Goal: Task Accomplishment & Management: Manage account settings

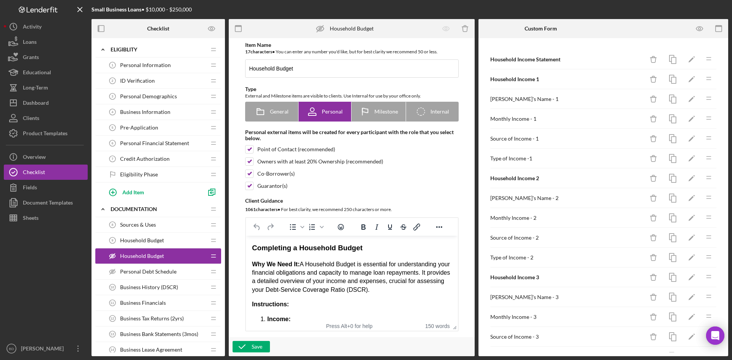
click at [144, 307] on div "Business Financials 11 Business Financials" at bounding box center [155, 303] width 101 height 15
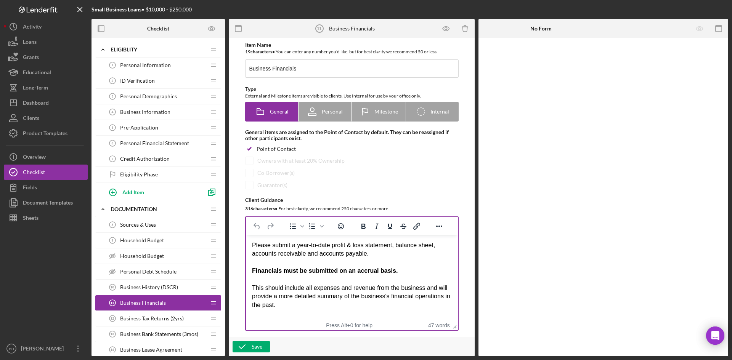
scroll to position [38, 0]
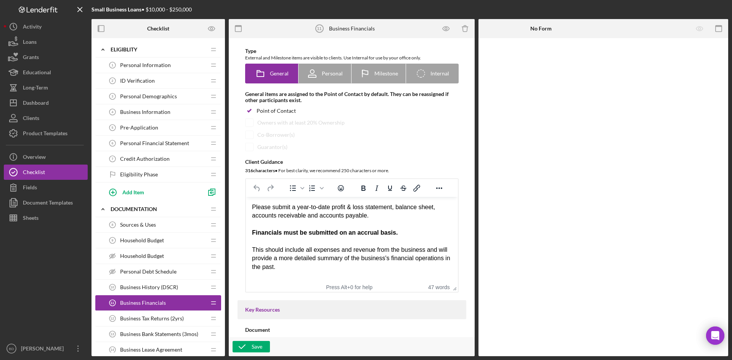
click at [286, 238] on div "Rich Text Area. Press ALT-0 for help." at bounding box center [352, 242] width 200 height 8
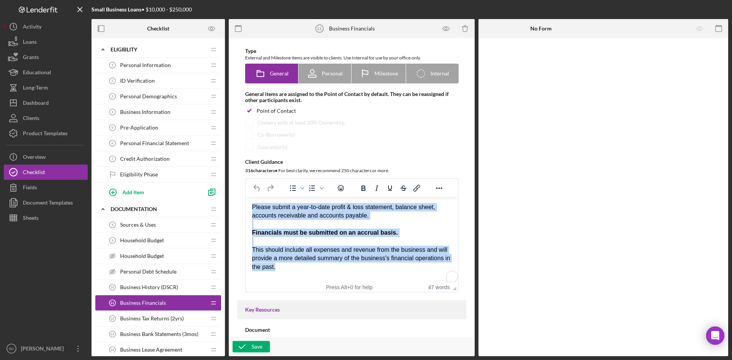
drag, startPoint x: 281, startPoint y: 267, endPoint x: 241, endPoint y: 204, distance: 74.1
click at [246, 204] on html "Please submit a year-to-date profit & loss statement, balance sheet, accounts r…" at bounding box center [352, 237] width 212 height 80
copy body "Please submit a year-to-date profit & loss statement, balance sheet, accounts r…"
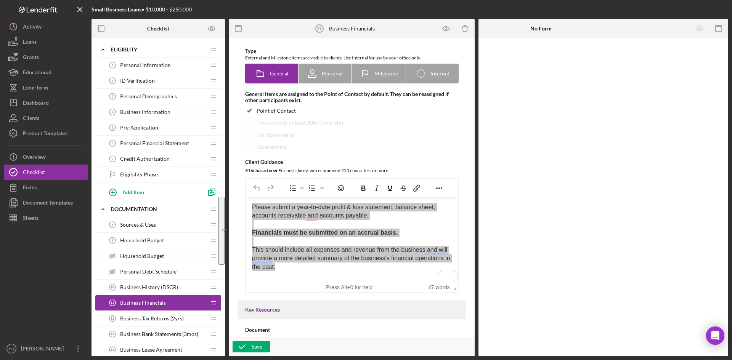
click at [149, 145] on span "Personal Financial Statement" at bounding box center [154, 143] width 69 height 6
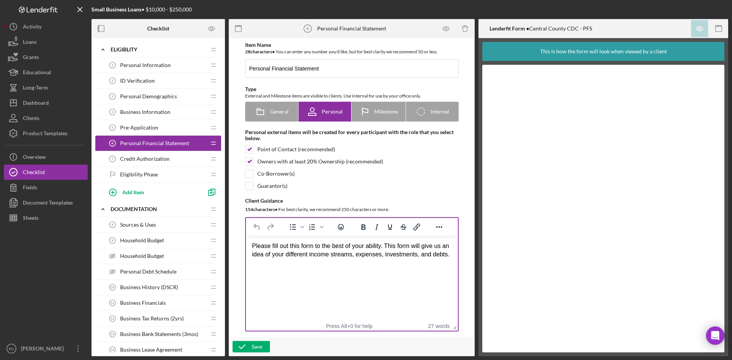
click at [306, 253] on div "Please fill out this form to the best of your ability. This form will give us a…" at bounding box center [352, 250] width 200 height 17
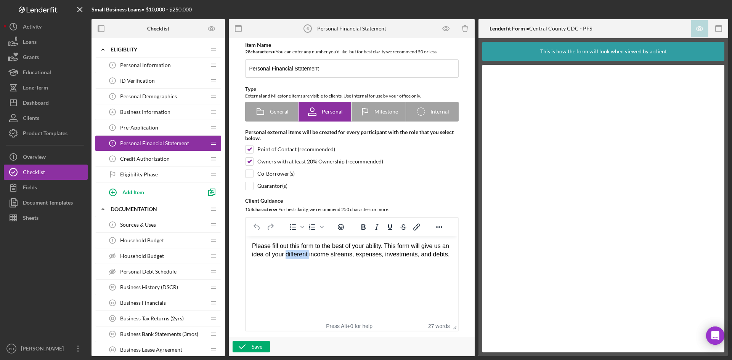
click at [306, 253] on div "Please fill out this form to the best of your ability. This form will give us a…" at bounding box center [352, 250] width 200 height 17
click at [306, 252] on div "Please fill out this form to the best of your ability. This form will give us a…" at bounding box center [352, 250] width 200 height 17
copy div "Please fill out this form to the best of your ability. This form will give us a…"
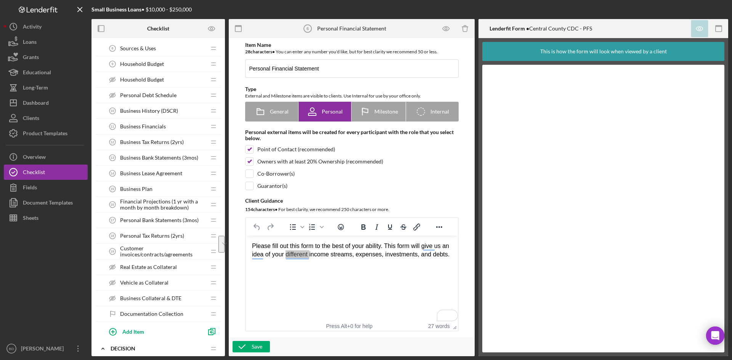
scroll to position [191, 0]
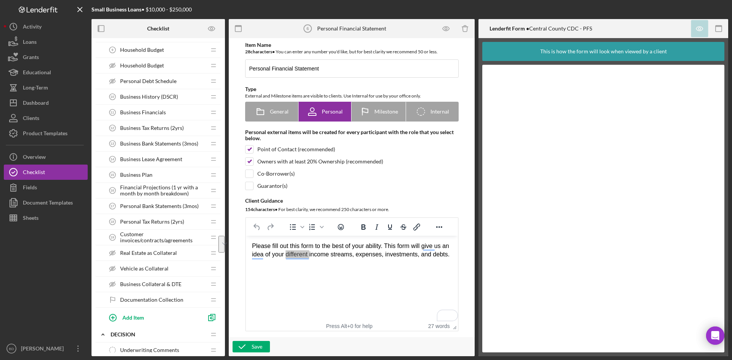
click at [161, 220] on span "Personal Tax Returns (2yrs)" at bounding box center [152, 222] width 64 height 6
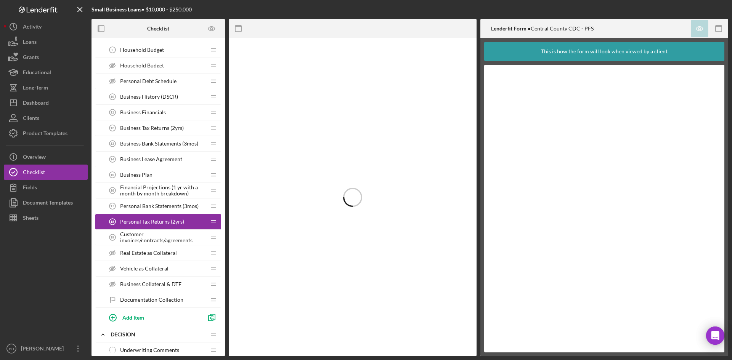
click at [167, 202] on div "Personal Bank Statements (3mos) 17 Personal Bank Statements (3mos)" at bounding box center [155, 206] width 101 height 15
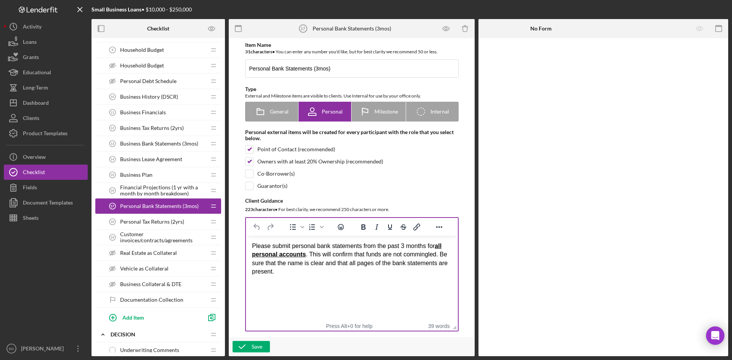
click at [311, 246] on div "Please submit personal bank statements from the past 3 months for all personal …" at bounding box center [352, 259] width 200 height 34
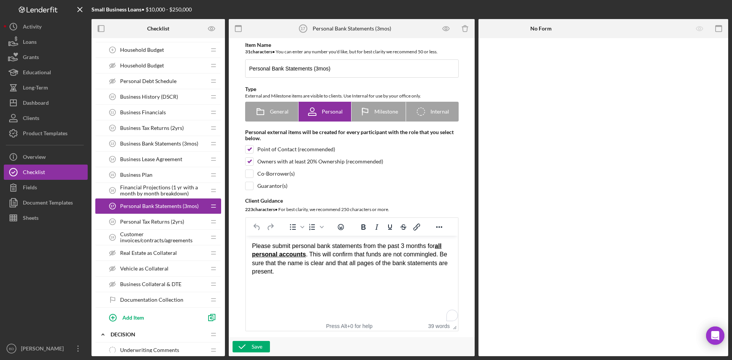
click at [311, 251] on div "Please submit personal bank statements from the past 3 months for all personal …" at bounding box center [352, 259] width 200 height 34
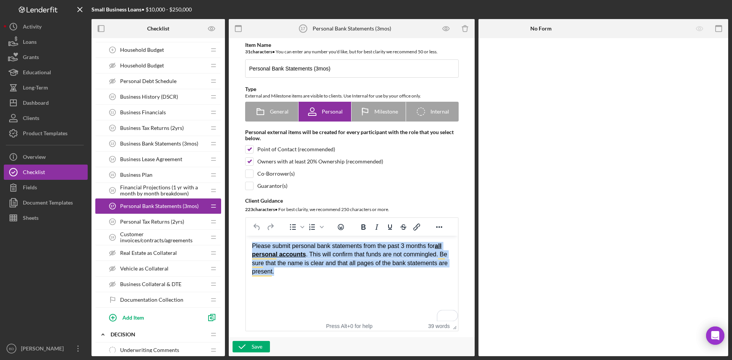
copy div "Please submit personal bank statements from the past 3 months for all personal …"
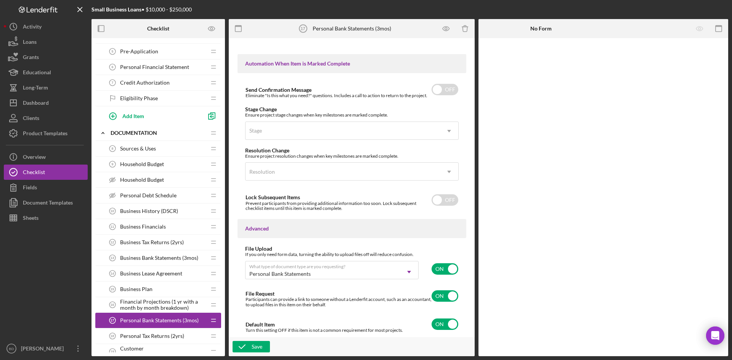
scroll to position [114, 0]
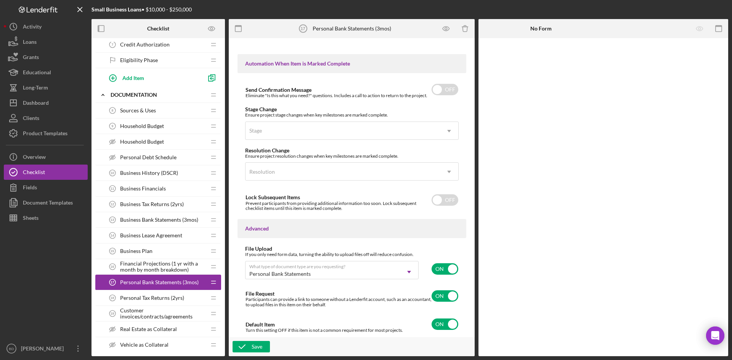
click at [158, 233] on span "Business Lease Agreement" at bounding box center [151, 236] width 62 height 6
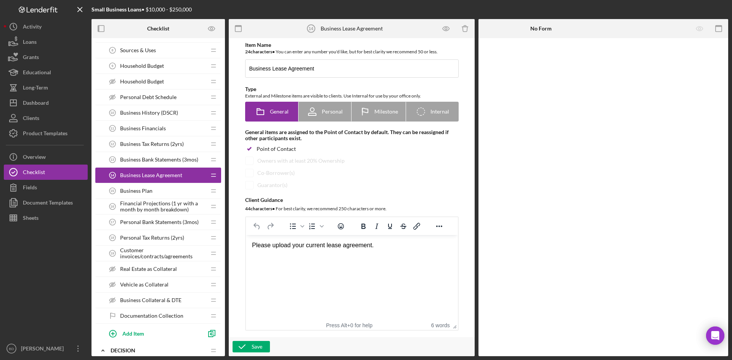
scroll to position [191, 0]
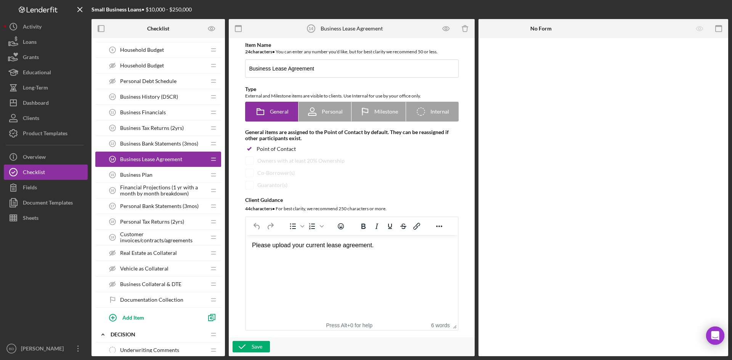
click at [142, 189] on span "Financial Projections (1 yr with a month by month breakdown)" at bounding box center [163, 191] width 86 height 12
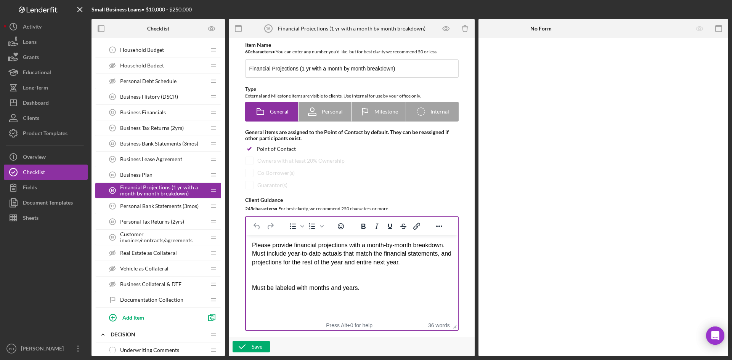
click at [322, 256] on div "Please provide financial projections with a month-by-month breakdown. Must incl…" at bounding box center [352, 254] width 200 height 26
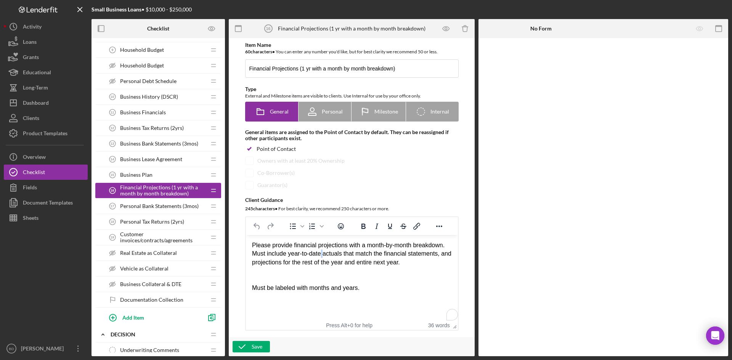
click at [322, 256] on div "Please provide financial projections with a month-by-month breakdown. Must incl…" at bounding box center [352, 254] width 200 height 26
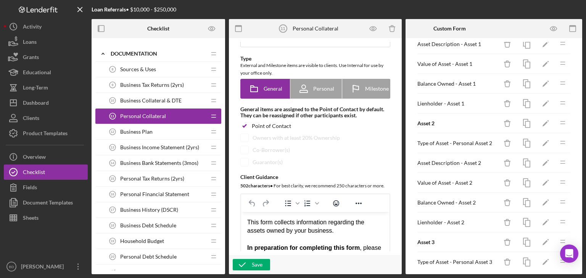
scroll to position [153, 0]
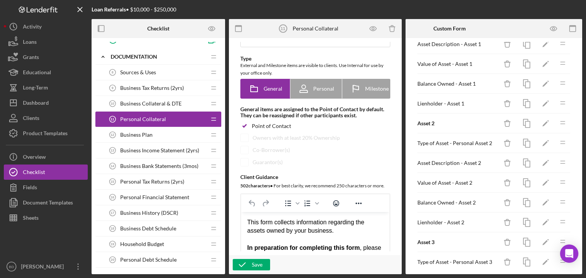
click at [150, 135] on span "Business Plan" at bounding box center [136, 135] width 32 height 6
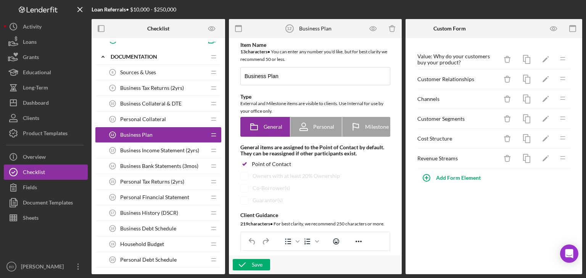
click at [154, 148] on span "Business Income Statement (2yrs)" at bounding box center [159, 151] width 79 height 6
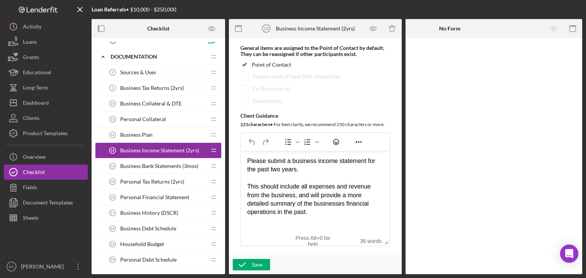
scroll to position [114, 0]
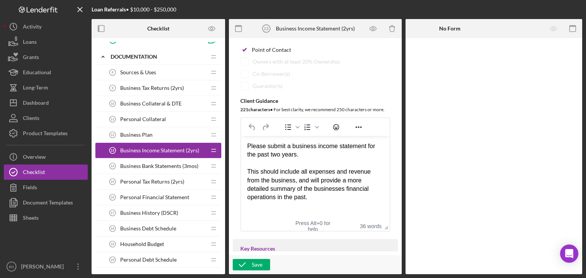
click at [317, 195] on div "This should include all expenses and revenue from the business, and will provid…" at bounding box center [315, 185] width 136 height 34
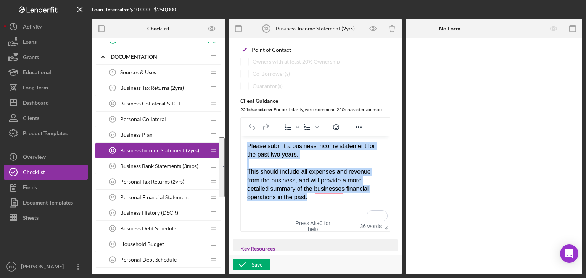
drag, startPoint x: 318, startPoint y: 200, endPoint x: 236, endPoint y: 138, distance: 102.8
click at [241, 138] on html "Please submit a business income statement for the past two years. This should i…" at bounding box center [315, 172] width 148 height 72
paste body "To enrich screen reader interactions, please activate Accessibility in Grammarl…"
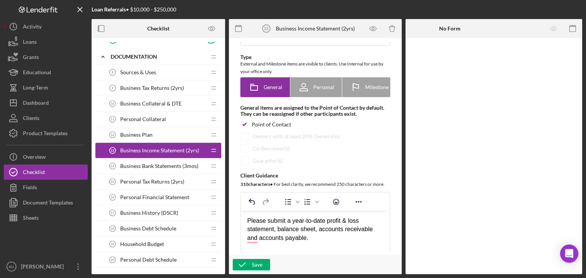
scroll to position [0, 0]
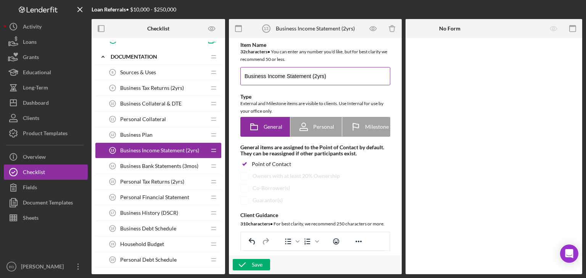
drag, startPoint x: 293, startPoint y: 74, endPoint x: 356, endPoint y: 80, distance: 63.6
click at [355, 80] on input "Business Income Statement (2yrs)" at bounding box center [315, 76] width 150 height 18
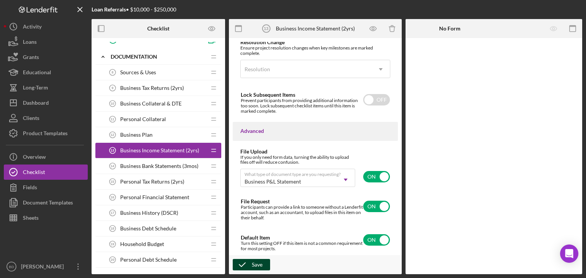
type input "Business Financials"
click at [256, 264] on div "Save" at bounding box center [257, 264] width 11 height 11
click at [135, 257] on span "Personal Debt Schedule" at bounding box center [148, 260] width 56 height 6
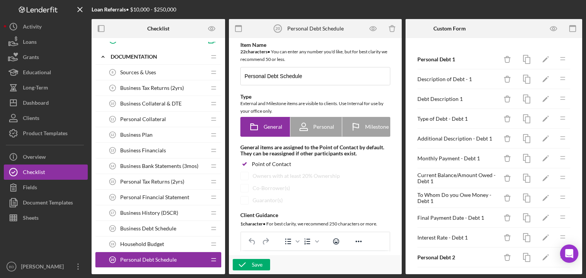
drag, startPoint x: 127, startPoint y: 257, endPoint x: 139, endPoint y: 84, distance: 173.6
click at [139, 84] on div "Sources & Uses 8 Sources & Uses Icon/Drag Business Tax Returns (2yrs) 9 Busines…" at bounding box center [158, 215] width 126 height 301
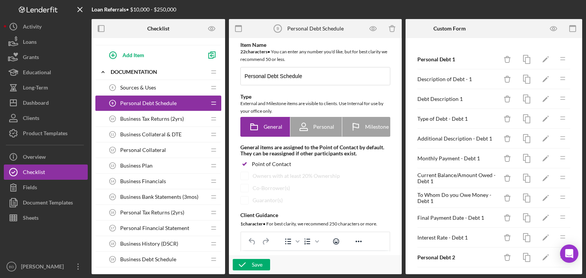
click at [141, 147] on span "Personal Collateral" at bounding box center [143, 150] width 46 height 6
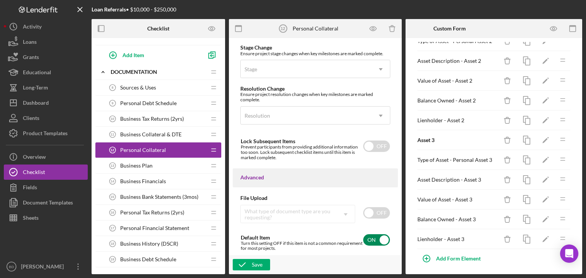
click at [380, 240] on input "checkbox" at bounding box center [376, 240] width 27 height 11
checkbox input "false"
click at [249, 263] on icon "button" at bounding box center [242, 265] width 19 height 19
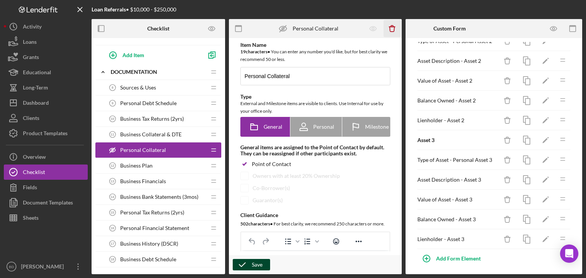
click at [391, 32] on icon "button" at bounding box center [391, 29] width 5 height 5
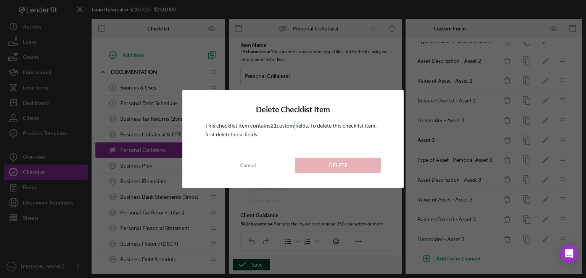
click at [293, 119] on div "Delete Checklist Item This checklist item contains 21 custom field s . To delet…" at bounding box center [293, 139] width 222 height 98
click at [335, 69] on div "Delete Checklist Item This checklist item contains 21 custom field s . To delet…" at bounding box center [293, 139] width 586 height 278
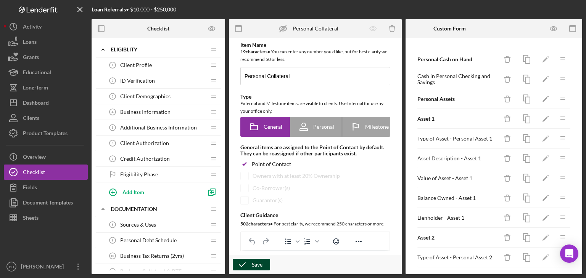
click at [150, 158] on span "Credit Authorization" at bounding box center [145, 159] width 50 height 6
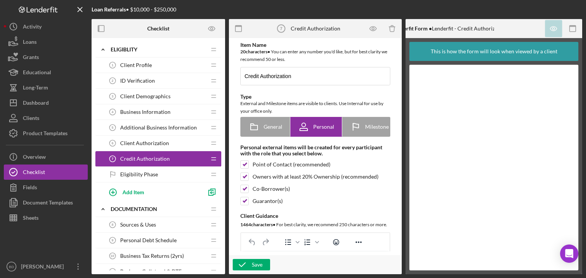
click at [134, 143] on span "Client Authorization" at bounding box center [144, 143] width 49 height 6
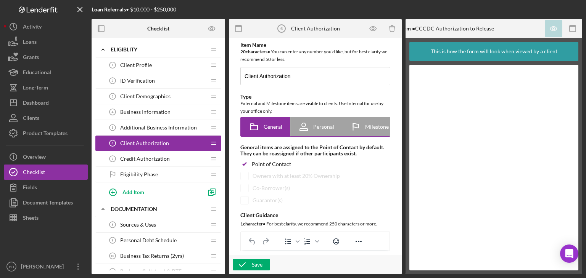
click at [319, 123] on div "Personal" at bounding box center [316, 126] width 36 height 19
radio input "false"
radio input "true"
checkbox input "false"
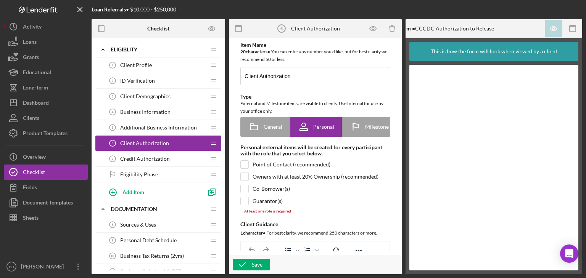
click at [250, 179] on div "Owners with at least 20% Ownership (recommended)" at bounding box center [315, 177] width 150 height 8
checkbox input "true"
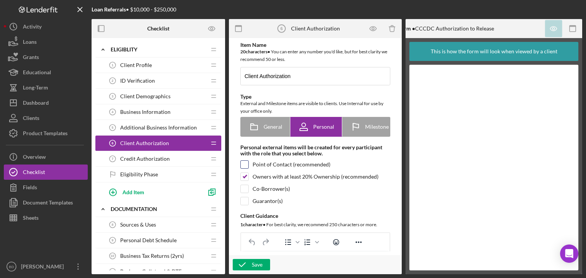
click at [247, 165] on input "checkbox" at bounding box center [245, 165] width 8 height 8
checkbox input "true"
click at [246, 190] on input "checkbox" at bounding box center [245, 189] width 8 height 8
checkbox input "true"
click at [245, 202] on input "checkbox" at bounding box center [245, 202] width 8 height 8
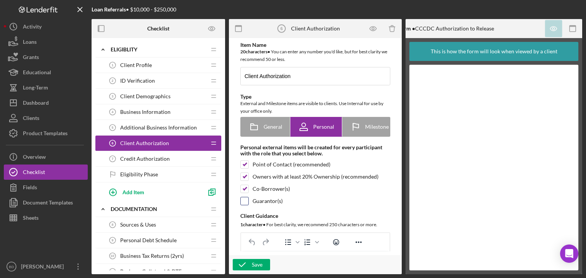
checkbox input "true"
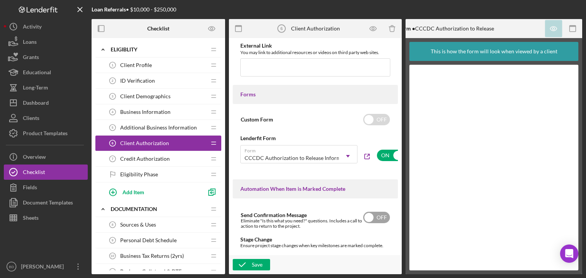
scroll to position [420, 0]
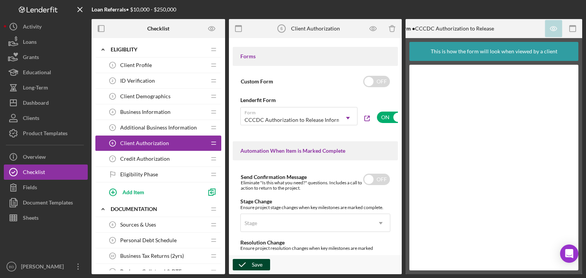
click at [257, 261] on div "Save" at bounding box center [257, 264] width 11 height 11
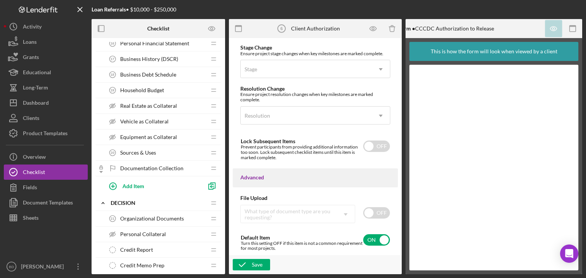
scroll to position [240, 0]
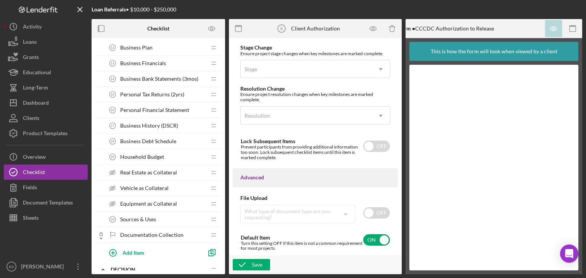
click at [159, 215] on div "Sources & Uses 20 Sources & Uses" at bounding box center [155, 219] width 101 height 15
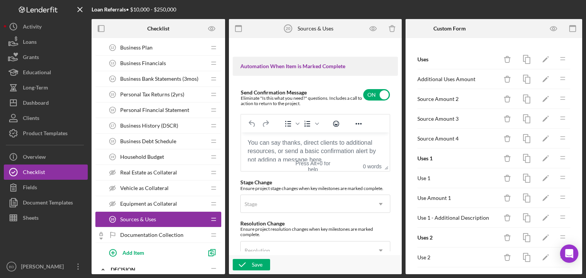
scroll to position [639, 0]
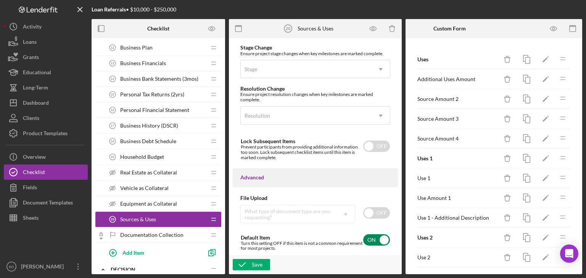
click at [377, 237] on input "checkbox" at bounding box center [376, 240] width 27 height 11
checkbox input "false"
click at [250, 263] on icon "button" at bounding box center [242, 265] width 19 height 19
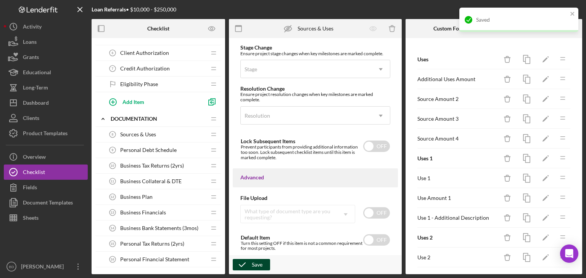
scroll to position [114, 0]
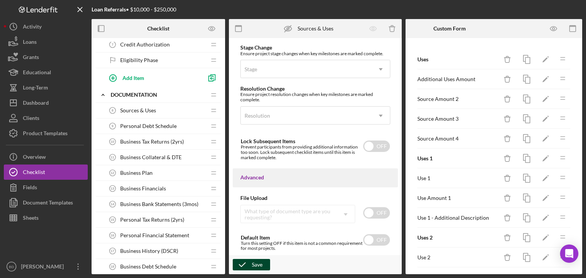
click at [160, 111] on div "Sources & Uses 8 Sources & Uses" at bounding box center [155, 110] width 101 height 15
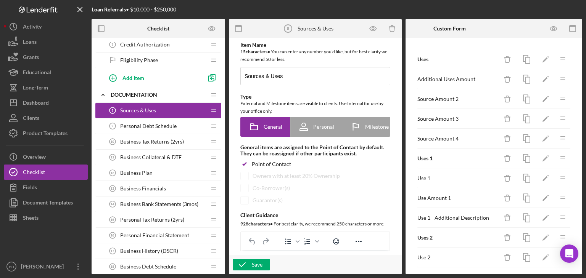
click at [145, 154] on span "Business Collateral & DTE" at bounding box center [150, 157] width 61 height 6
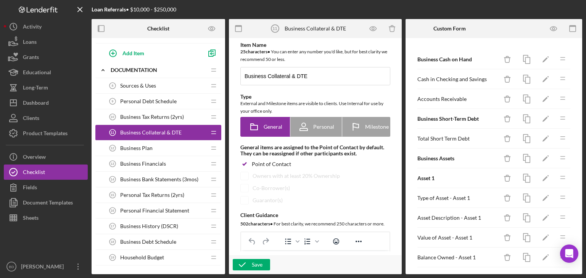
scroll to position [153, 0]
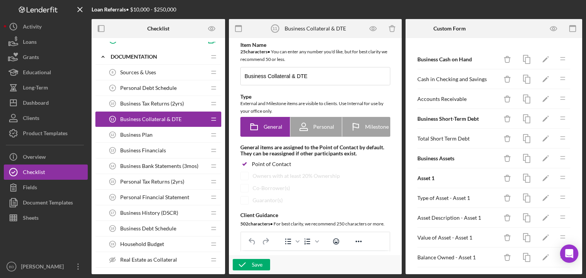
click at [136, 212] on span "Business History (DSCR)" at bounding box center [149, 213] width 58 height 6
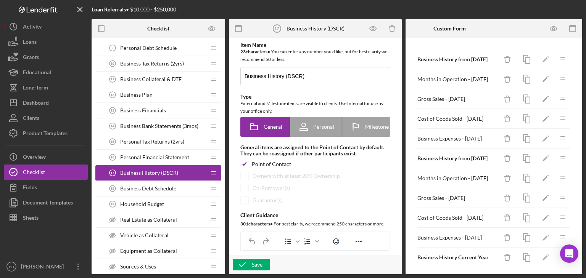
scroll to position [153, 0]
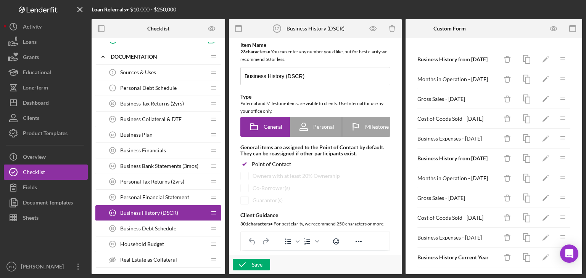
click at [157, 121] on span "Business Collateral & DTE" at bounding box center [150, 119] width 61 height 6
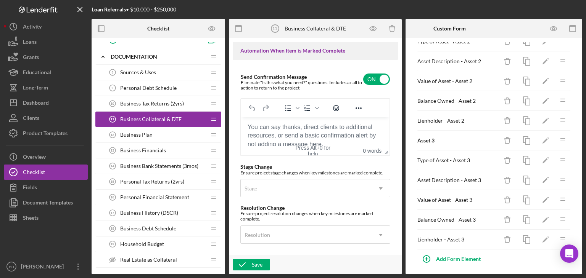
scroll to position [639, 0]
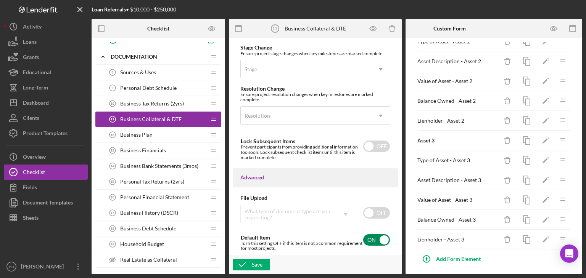
click at [384, 241] on input "checkbox" at bounding box center [376, 240] width 27 height 11
checkbox input "false"
click at [249, 264] on icon "button" at bounding box center [242, 265] width 19 height 19
click at [141, 90] on span "Personal Debt Schedule" at bounding box center [148, 88] width 56 height 6
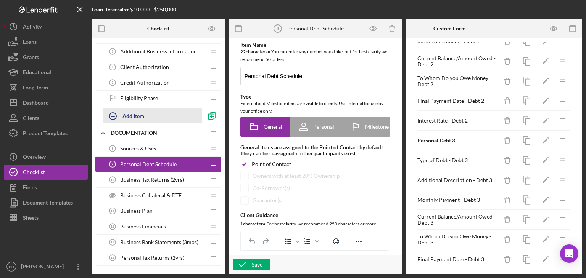
click at [146, 116] on button "Add Item" at bounding box center [152, 115] width 99 height 15
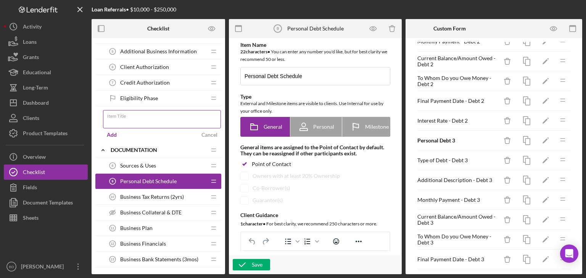
click at [146, 117] on label "Item Title" at bounding box center [164, 115] width 114 height 8
click at [146, 117] on input "Item Title" at bounding box center [162, 119] width 118 height 18
type input "Personal Financial Statement"
click at [114, 136] on div "Add" at bounding box center [112, 134] width 10 height 11
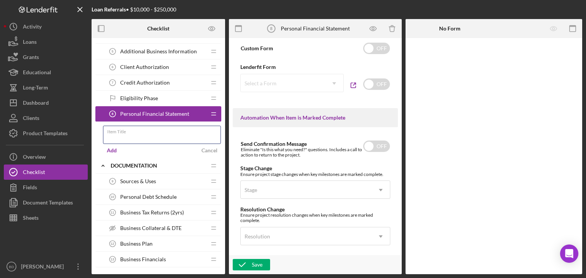
scroll to position [458, 0]
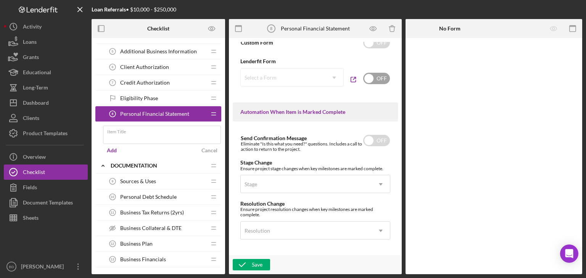
click at [376, 80] on input "checkbox" at bounding box center [376, 78] width 27 height 11
checkbox input "true"
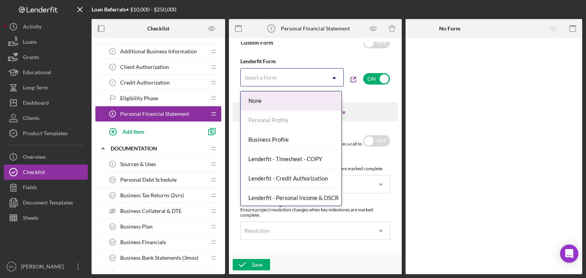
click at [322, 77] on div "Select a Form" at bounding box center [283, 78] width 84 height 18
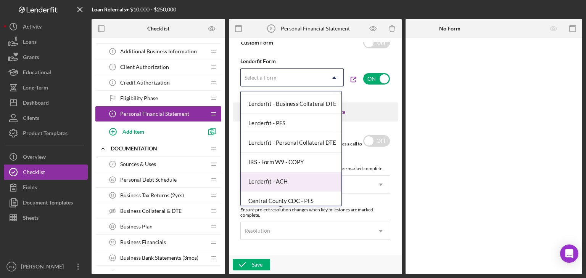
scroll to position [176, 0]
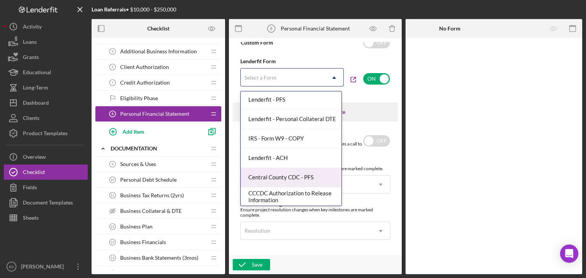
click at [281, 172] on div "Central County CDC - PFS" at bounding box center [291, 177] width 101 height 19
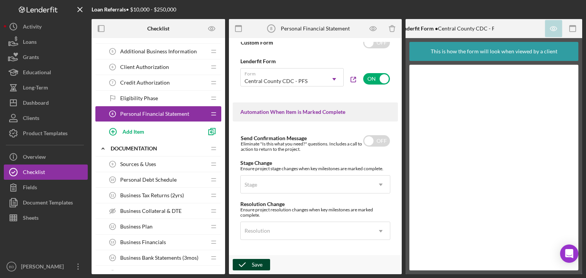
click at [251, 264] on icon "button" at bounding box center [242, 265] width 19 height 19
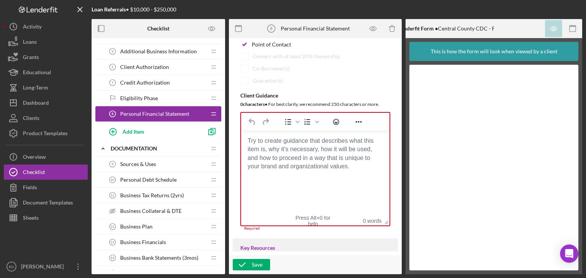
scroll to position [115, 0]
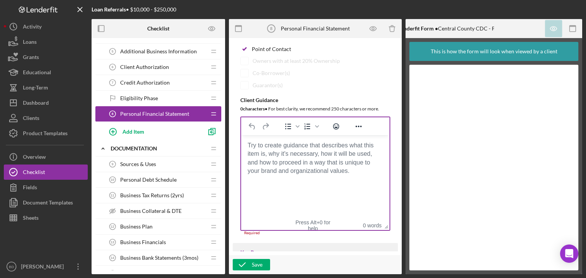
click at [328, 150] on body "Rich Text Area. Press ALT-0 for help." at bounding box center [315, 145] width 136 height 8
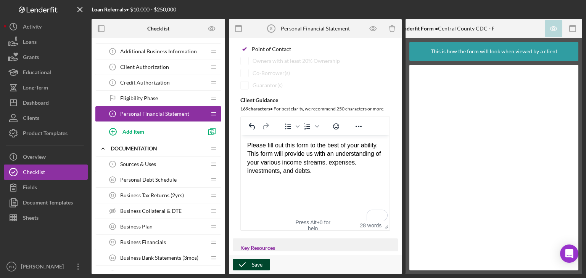
click at [246, 263] on icon "button" at bounding box center [242, 265] width 19 height 19
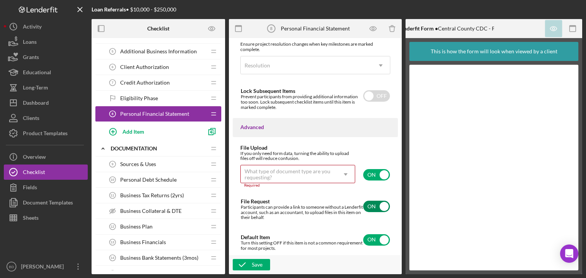
scroll to position [624, 0]
click at [386, 175] on input "checkbox" at bounding box center [376, 174] width 27 height 11
checkbox input "false"
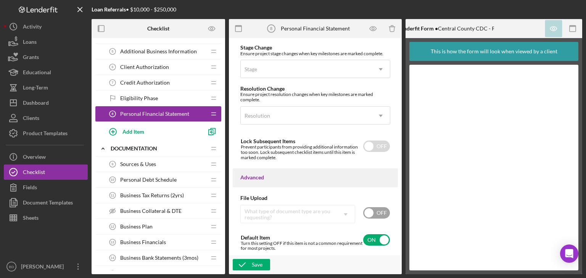
scroll to position [574, 0]
click at [246, 260] on icon "button" at bounding box center [242, 265] width 19 height 19
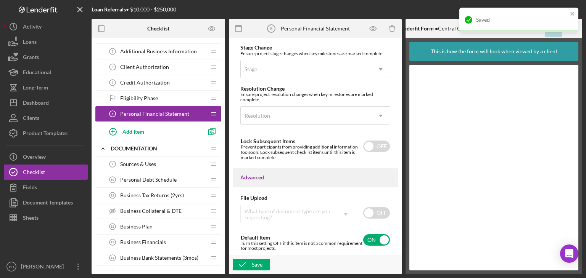
drag, startPoint x: 156, startPoint y: 112, endPoint x: 157, endPoint y: 86, distance: 26.3
click at [157, 86] on div "Client Profile 1 Client Profile Icon/Drag ID Verification 2 ID Verification Ico…" at bounding box center [158, 61] width 126 height 160
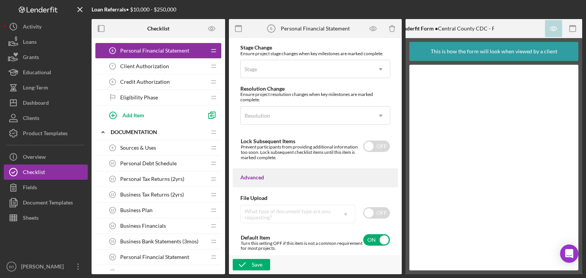
scroll to position [153, 0]
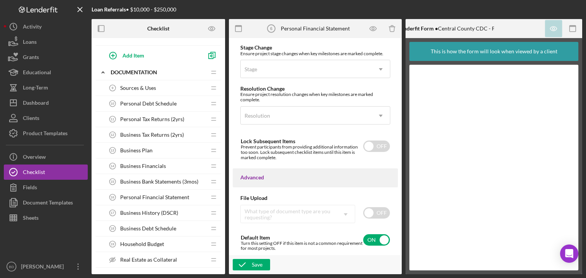
click at [172, 196] on span "Personal Financial Statement" at bounding box center [154, 198] width 69 height 6
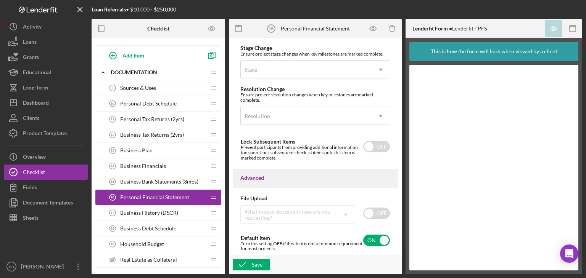
scroll to position [574, 0]
click at [378, 242] on input "checkbox" at bounding box center [376, 240] width 27 height 11
checkbox input "false"
click at [246, 269] on icon "button" at bounding box center [242, 265] width 19 height 19
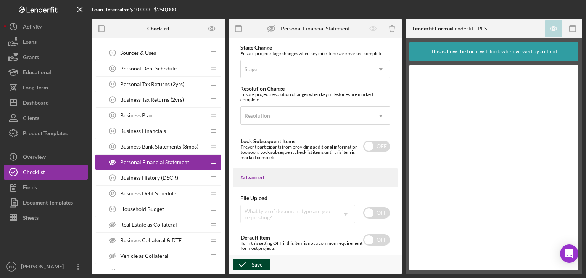
scroll to position [189, 0]
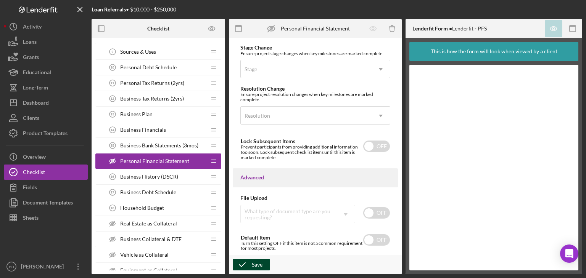
click at [150, 211] on div "Household Budget 18 Household Budget" at bounding box center [155, 208] width 101 height 15
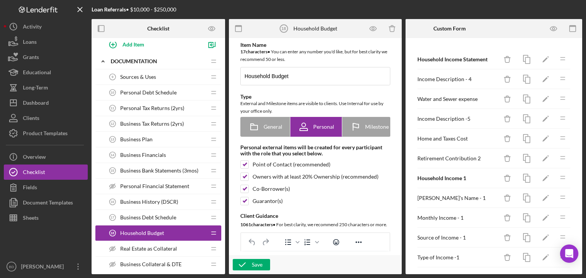
scroll to position [151, 0]
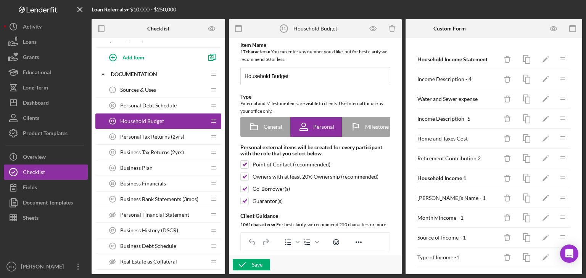
click at [144, 116] on div "Household Budget 11 Household Budget" at bounding box center [155, 121] width 101 height 15
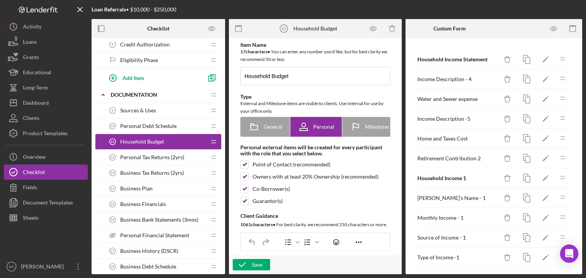
scroll to position [113, 0]
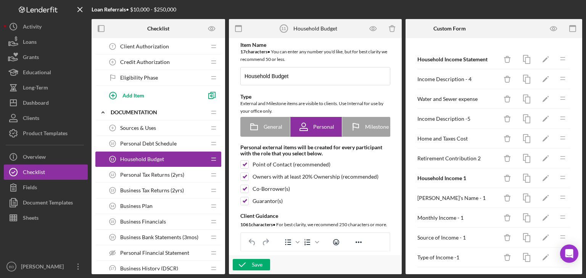
click at [154, 141] on span "Personal Debt Schedule" at bounding box center [148, 144] width 56 height 6
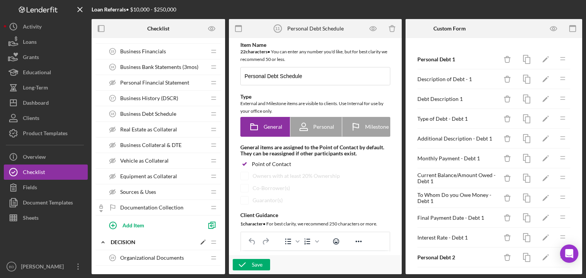
scroll to position [303, 0]
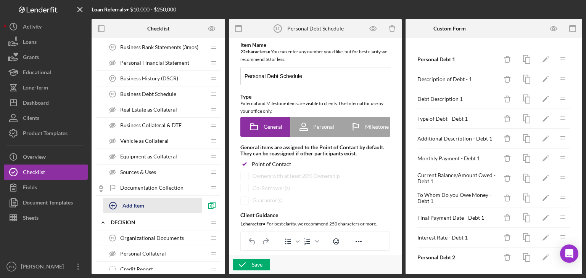
click at [140, 200] on div "Add Item" at bounding box center [133, 205] width 22 height 14
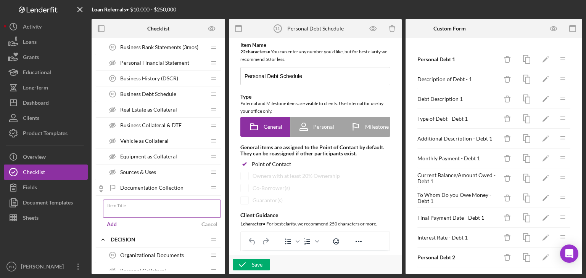
click at [148, 209] on input "Item Title" at bounding box center [162, 209] width 118 height 18
type input "Personal Bank Statements (3mos)"
click at [113, 220] on div "Add" at bounding box center [112, 224] width 10 height 11
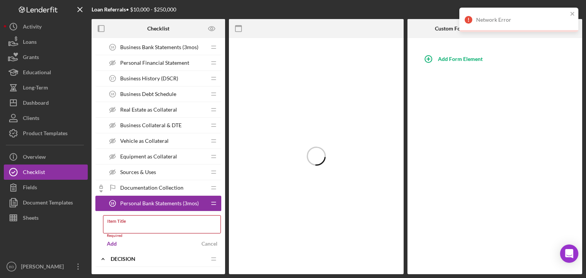
click at [158, 201] on span "Personal Bank Statements (3mos)" at bounding box center [159, 204] width 79 height 6
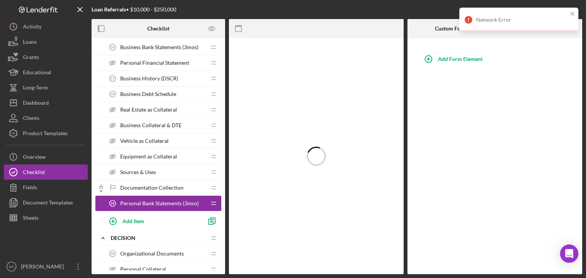
click at [158, 201] on span "Personal Bank Statements (3mos)" at bounding box center [159, 204] width 79 height 6
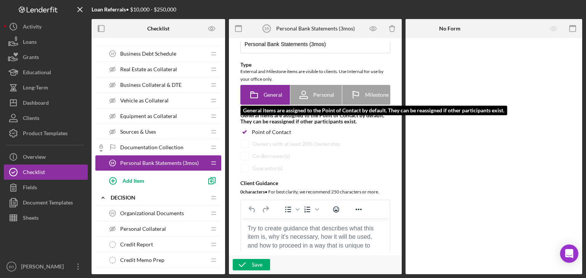
scroll to position [114, 0]
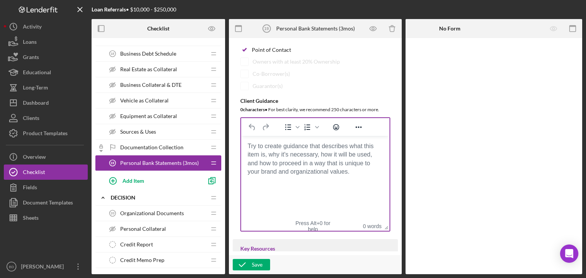
click at [313, 151] on body "Rich Text Area. Press ALT-0 for help." at bounding box center [315, 146] width 136 height 8
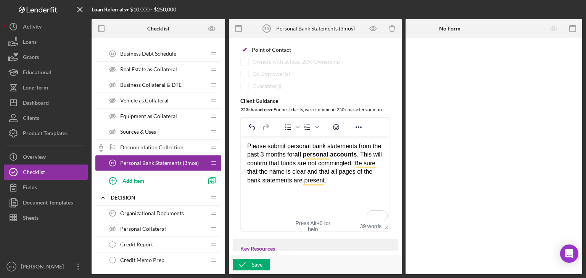
click at [278, 191] on html "Please submit personal bank statements from the past 3 months for all personal …" at bounding box center [315, 163] width 148 height 55
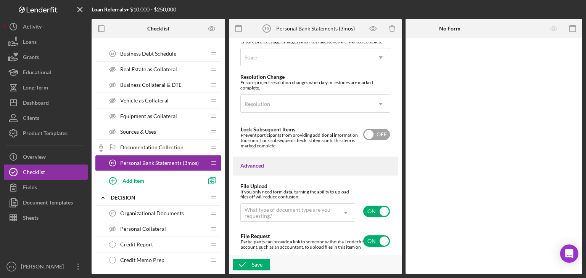
scroll to position [0, 0]
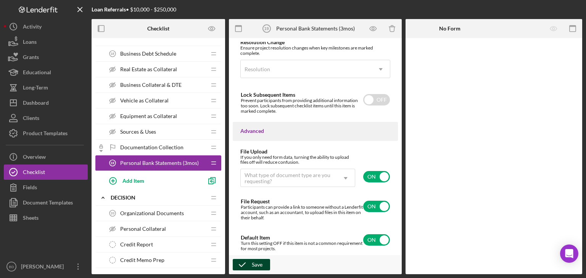
click at [246, 264] on icon "button" at bounding box center [242, 265] width 19 height 19
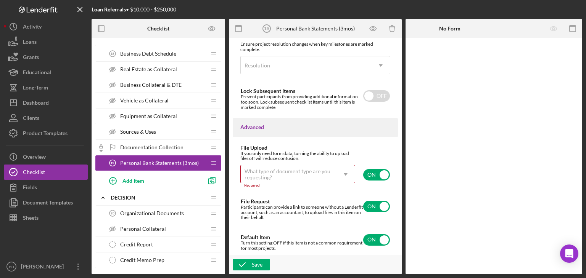
click at [330, 172] on div "What type of document type are you requesting?" at bounding box center [288, 175] width 88 height 12
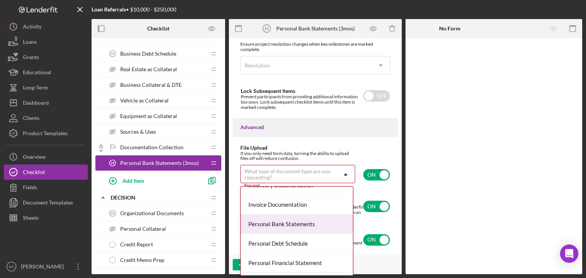
click at [302, 224] on div "Personal Bank Statements" at bounding box center [297, 224] width 112 height 19
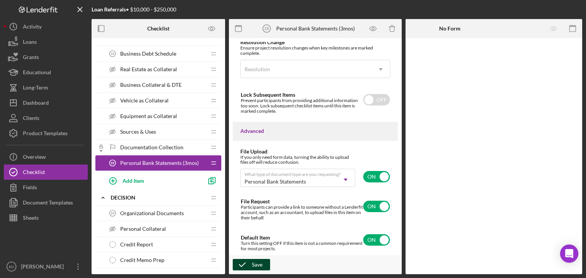
click at [256, 263] on div "Save" at bounding box center [257, 264] width 11 height 11
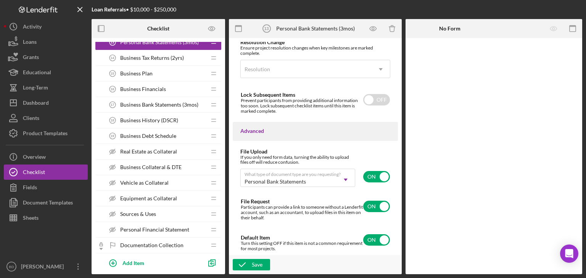
click at [154, 135] on span "Business Debt Schedule" at bounding box center [148, 136] width 56 height 6
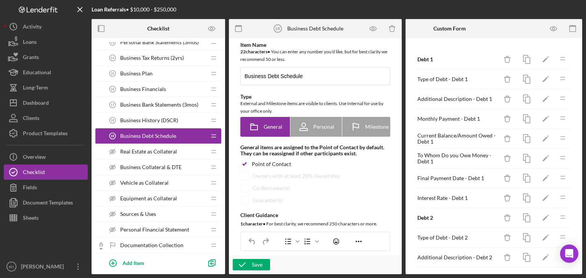
click at [146, 118] on span "Business History (DSCR)" at bounding box center [149, 120] width 58 height 6
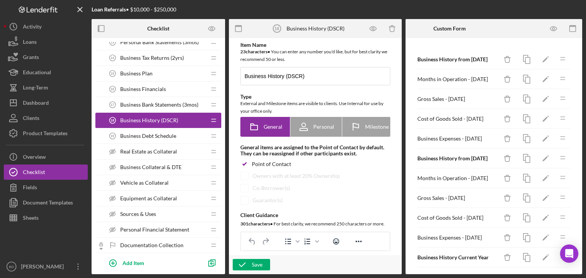
click at [150, 133] on span "Business Debt Schedule" at bounding box center [148, 136] width 56 height 6
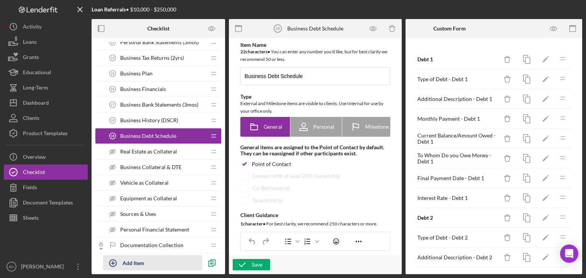
click at [135, 258] on div "Add Item" at bounding box center [133, 263] width 22 height 14
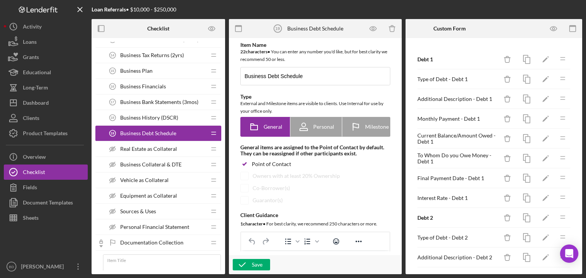
click at [155, 103] on span "Business Bank Statements (3mos)" at bounding box center [159, 102] width 78 height 6
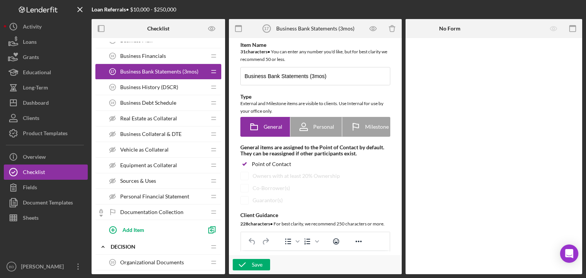
scroll to position [340, 0]
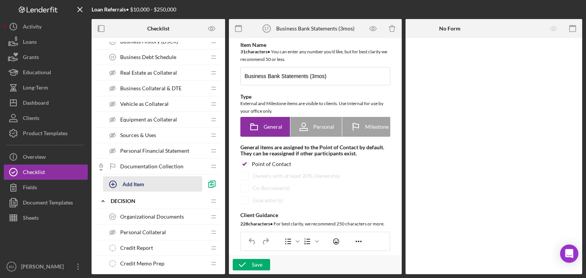
click at [137, 182] on div "Add Item" at bounding box center [133, 184] width 22 height 14
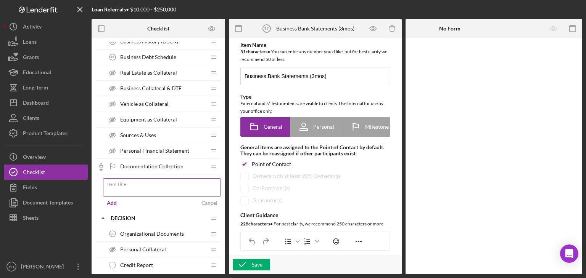
click at [137, 187] on input "Item Title" at bounding box center [162, 187] width 118 height 18
type input "Financial Projections"
click at [117, 198] on button "Add" at bounding box center [112, 203] width 18 height 11
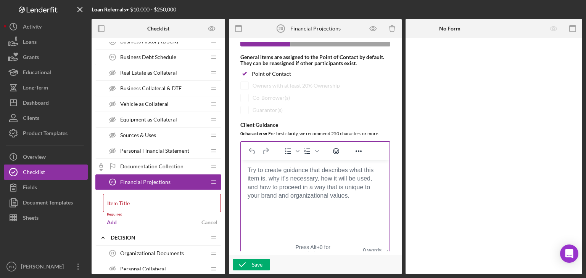
scroll to position [114, 0]
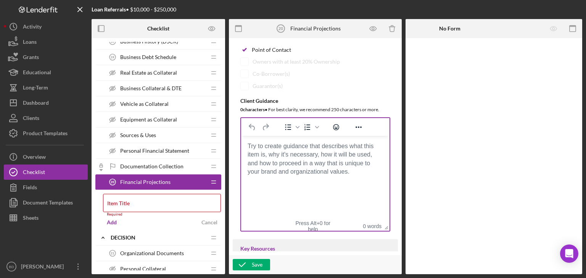
click at [313, 151] on body "Rich Text Area. Press ALT-0 for help." at bounding box center [315, 146] width 136 height 8
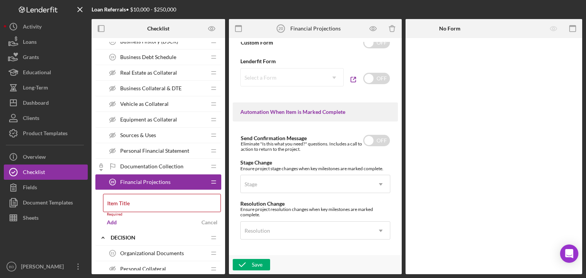
scroll to position [566, 0]
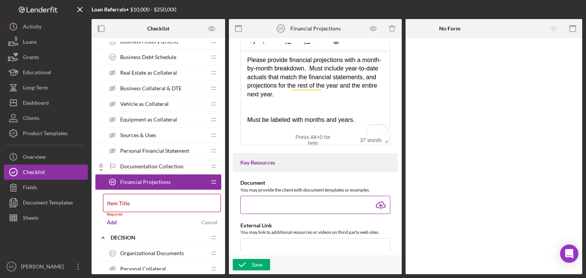
click at [381, 206] on input "file" at bounding box center [315, 205] width 150 height 18
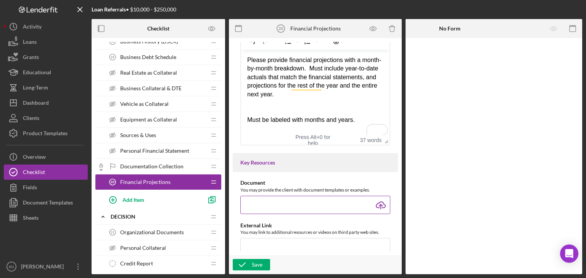
type input "C:\fakepath\Profit and Loss Projections Breakdown.xlsx"
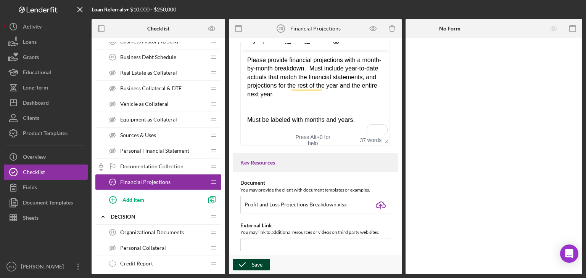
click at [246, 267] on icon "button" at bounding box center [242, 265] width 19 height 19
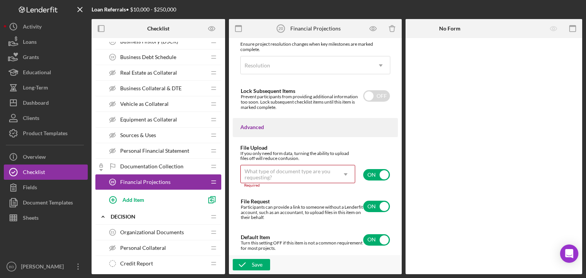
click at [292, 175] on div "What type of document type are you requesting?" at bounding box center [288, 175] width 88 height 12
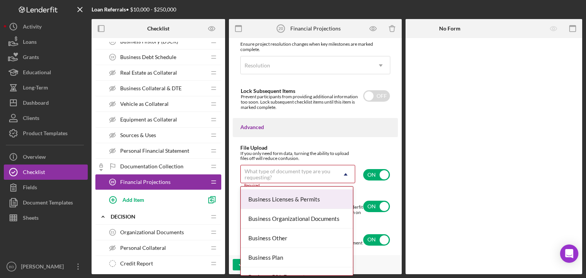
scroll to position [229, 0]
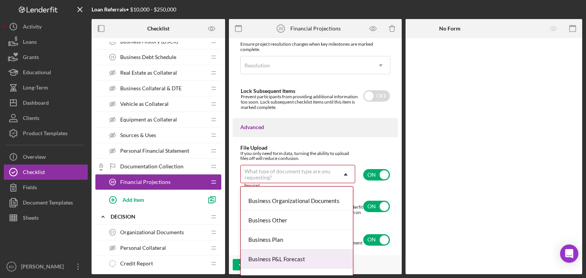
click at [291, 254] on div "Business P&L Forecast" at bounding box center [297, 259] width 112 height 19
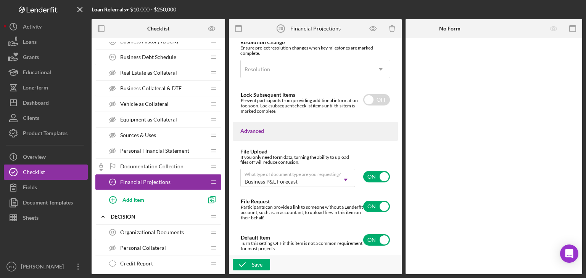
scroll to position [620, 0]
click at [258, 263] on div "Save" at bounding box center [257, 264] width 11 height 11
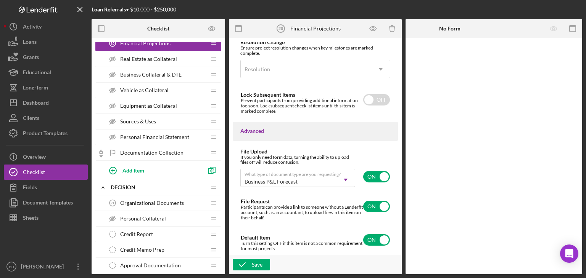
scroll to position [386, 0]
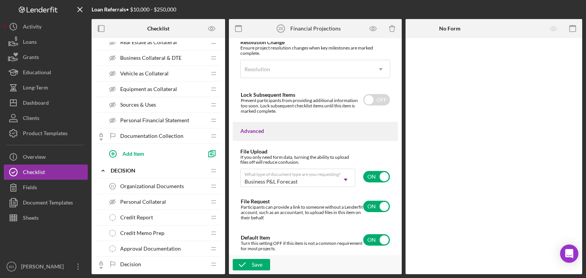
click at [132, 183] on span "Organizational Documents" at bounding box center [152, 186] width 64 height 6
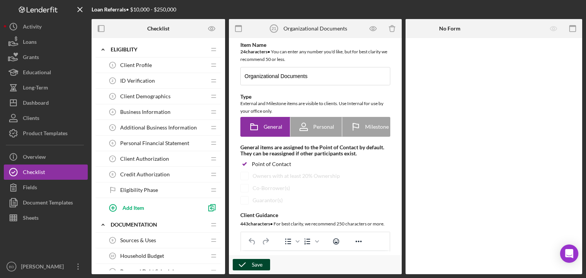
click at [261, 269] on div "Save" at bounding box center [257, 264] width 11 height 11
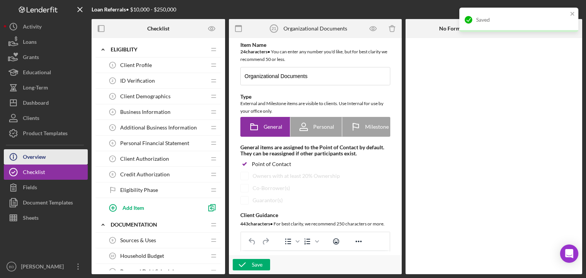
click at [29, 159] on div "Overview" at bounding box center [34, 158] width 23 height 17
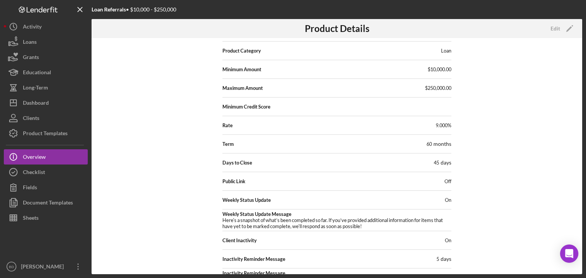
scroll to position [124, 0]
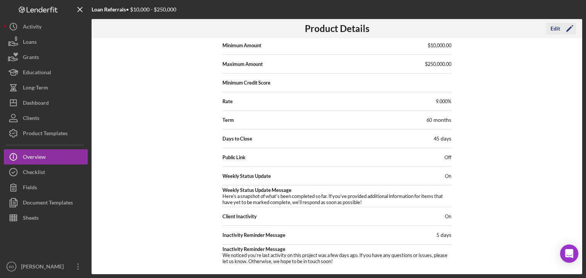
click at [562, 25] on icon "Icon/Edit" at bounding box center [569, 28] width 19 height 19
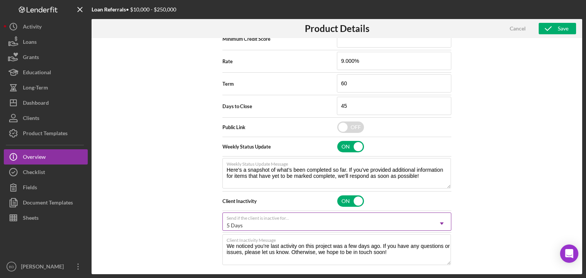
scroll to position [330, 0]
click at [350, 126] on input "checkbox" at bounding box center [350, 126] width 27 height 11
checkbox input "true"
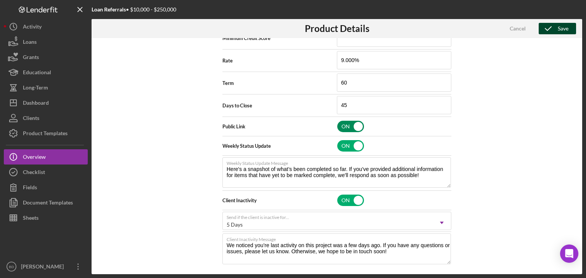
click at [566, 25] on div "Save" at bounding box center [563, 28] width 11 height 11
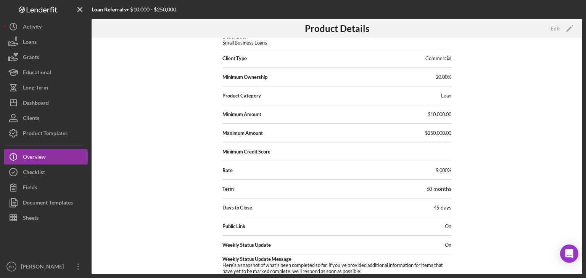
scroll to position [0, 0]
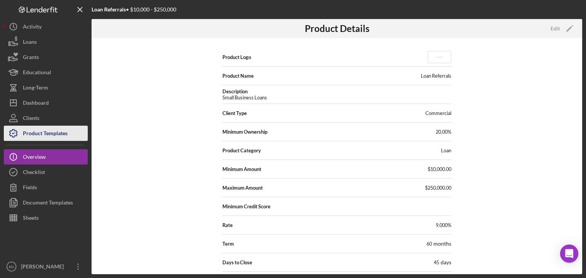
click at [53, 132] on div "Product Templates" at bounding box center [45, 134] width 45 height 17
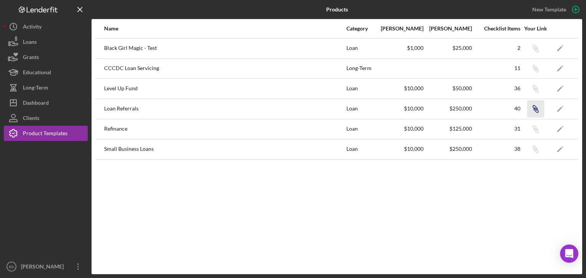
click at [532, 108] on icon "Icon/Link" at bounding box center [535, 108] width 17 height 17
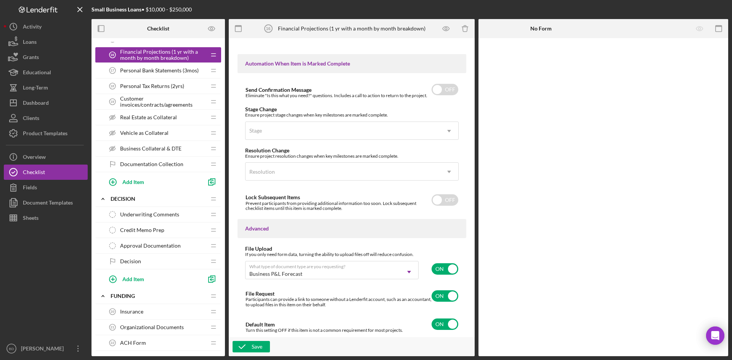
scroll to position [343, 0]
